Goal: Find specific page/section: Find specific page/section

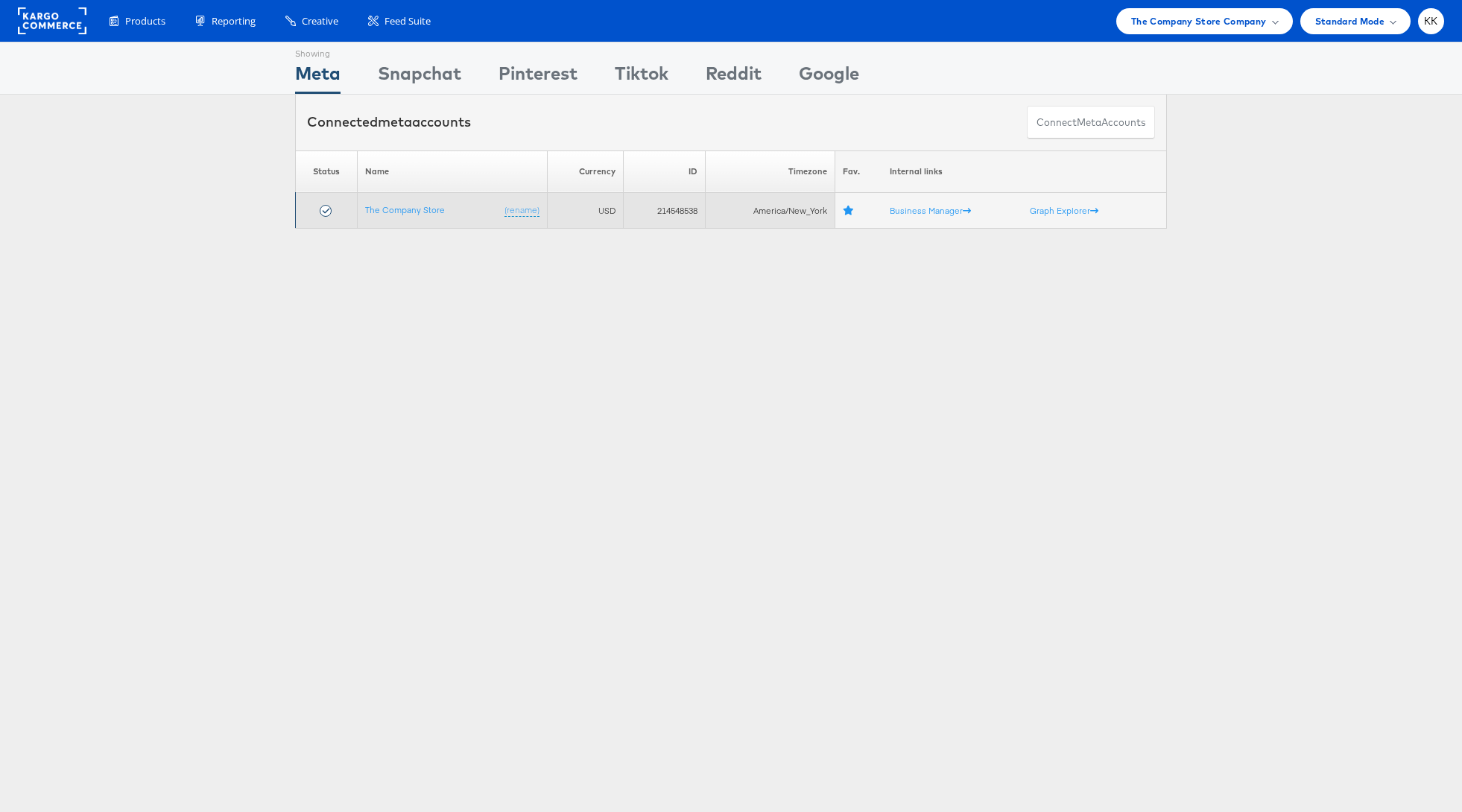
click at [386, 218] on td "The Company Store (rename)" at bounding box center [452, 210] width 190 height 36
click at [386, 207] on link "The Company Store" at bounding box center [405, 210] width 80 height 12
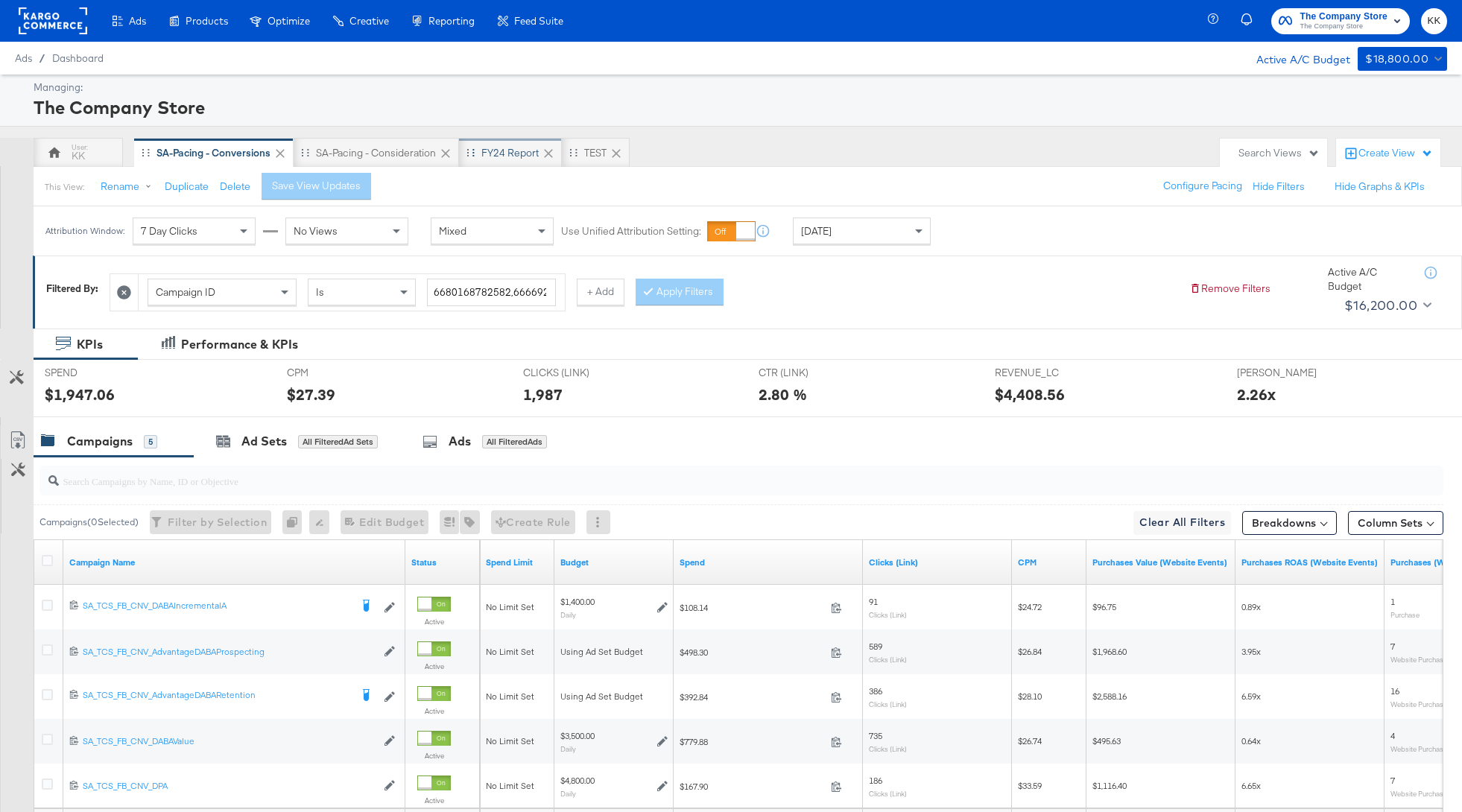
click at [503, 165] on div "FY24 Report" at bounding box center [510, 153] width 102 height 30
